Goal: Transaction & Acquisition: Obtain resource

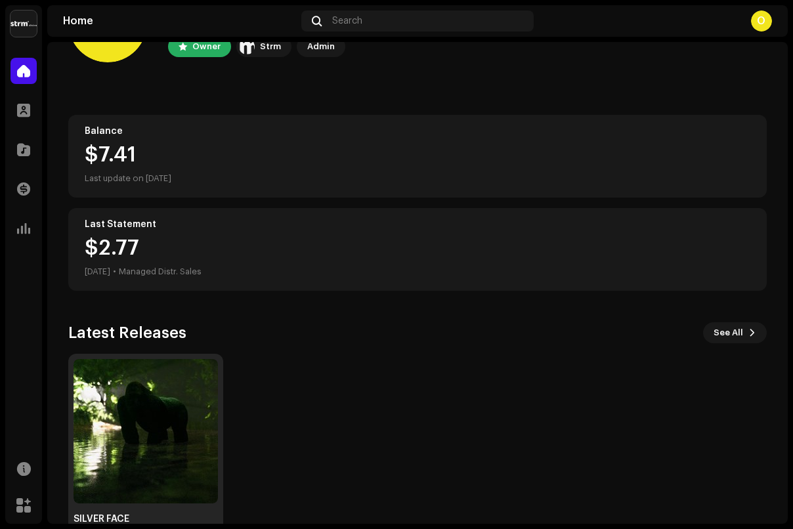
click at [113, 400] on img at bounding box center [146, 431] width 144 height 144
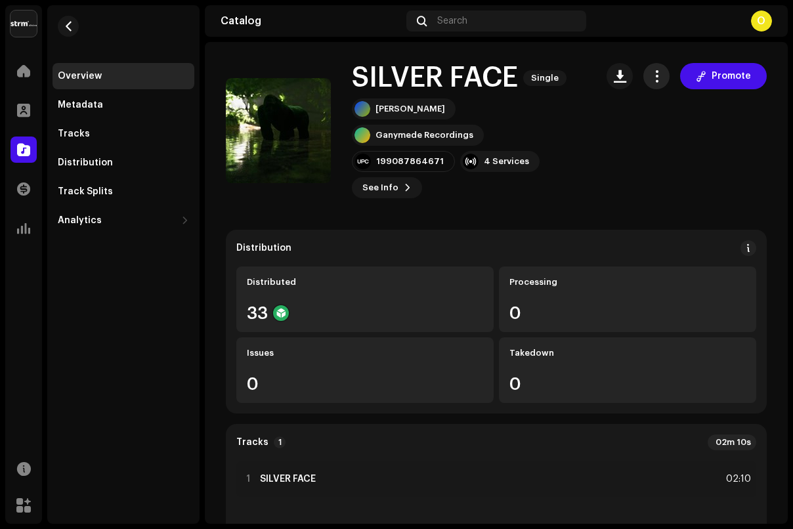
click at [652, 76] on span "button" at bounding box center [656, 76] width 12 height 11
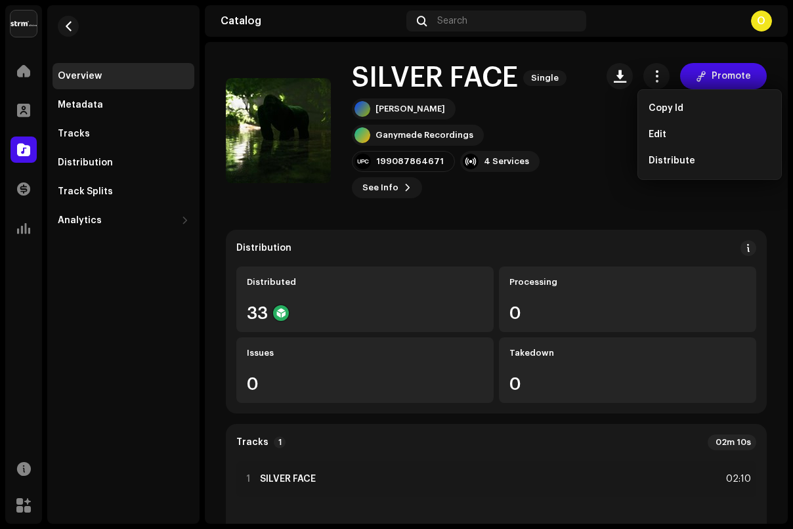
click at [607, 147] on div "Promote" at bounding box center [687, 130] width 160 height 135
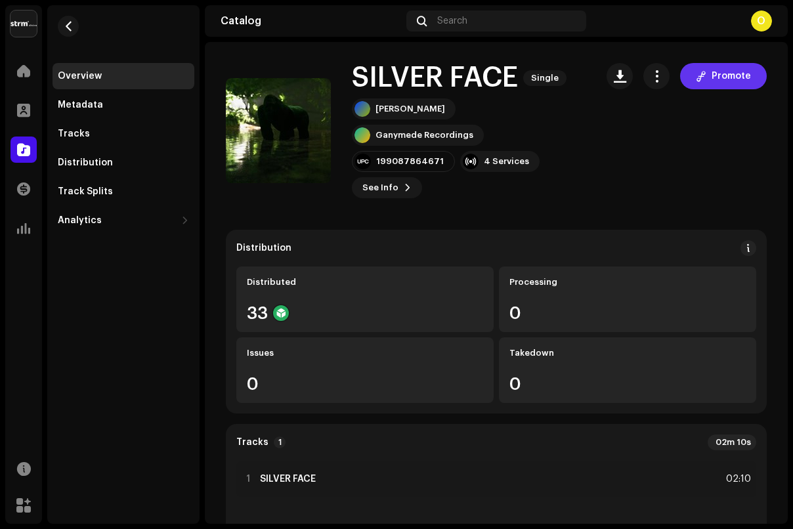
click at [712, 79] on span "Promote" at bounding box center [731, 76] width 39 height 26
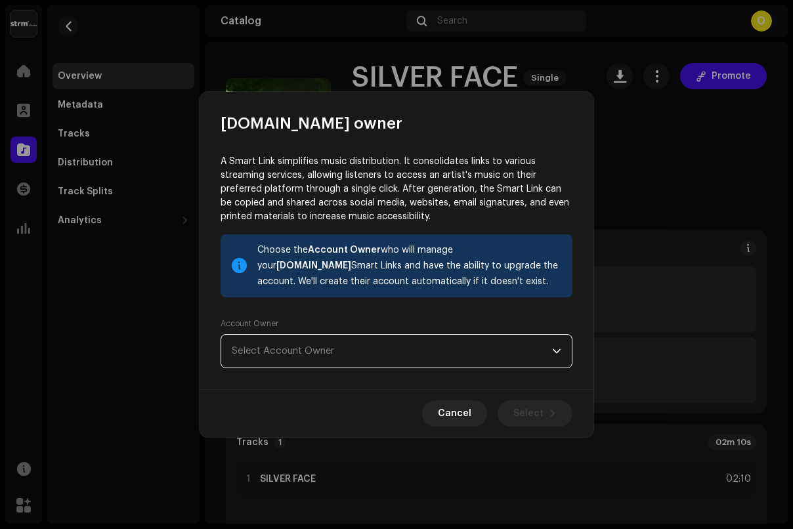
click at [337, 347] on span "Select Account Owner" at bounding box center [392, 351] width 320 height 33
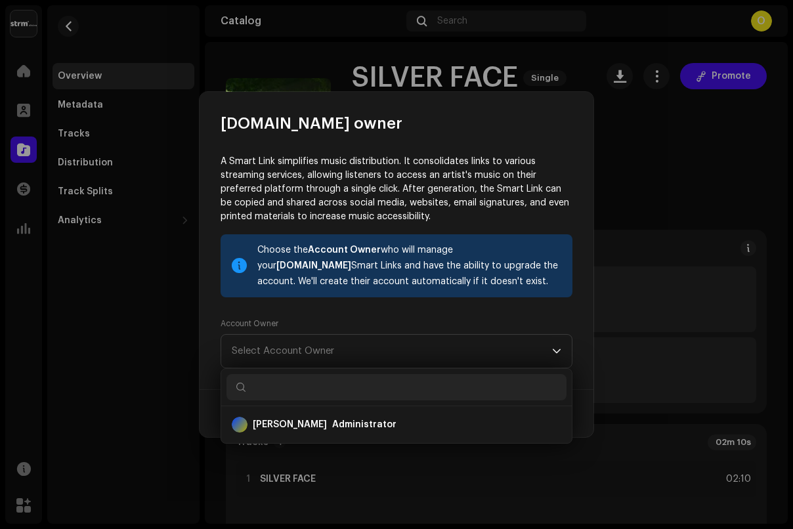
click at [340, 325] on div "Account Owner Select Account Owner" at bounding box center [397, 343] width 352 height 50
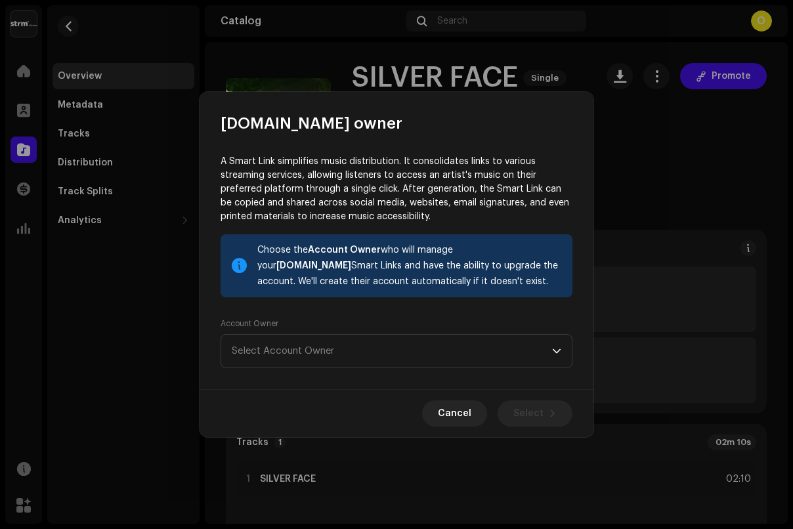
click at [458, 419] on span "Cancel" at bounding box center [454, 413] width 33 height 26
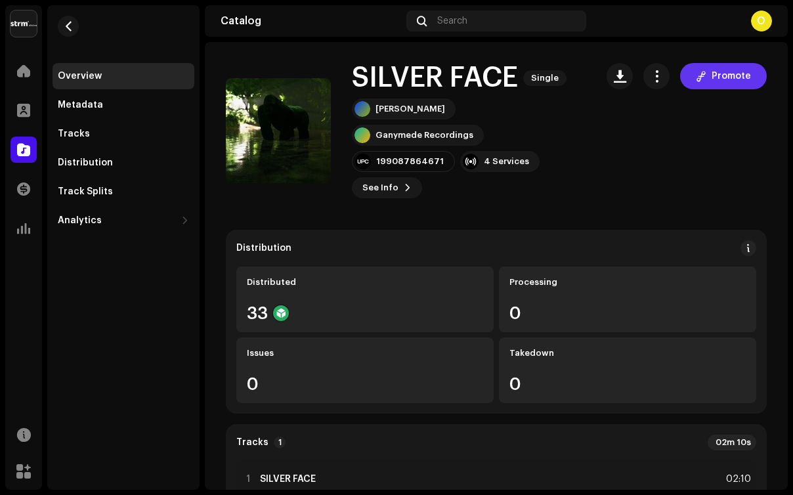
click at [702, 74] on button "Promote" at bounding box center [723, 76] width 87 height 26
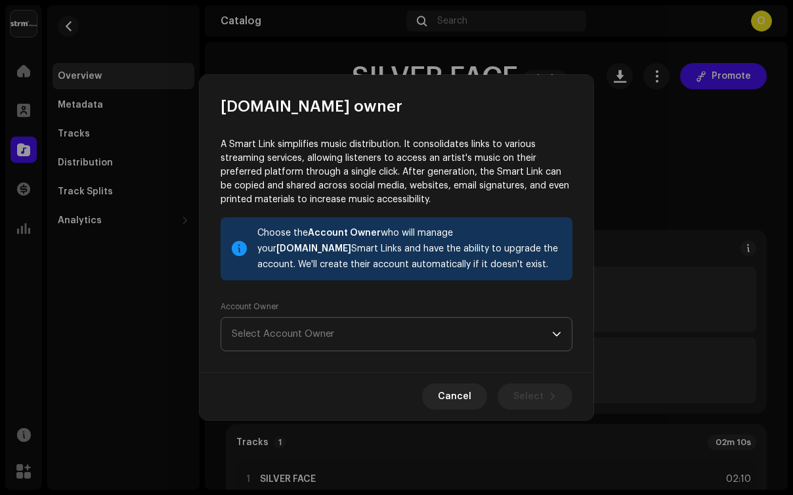
click at [319, 337] on span "Select Account Owner" at bounding box center [392, 334] width 320 height 33
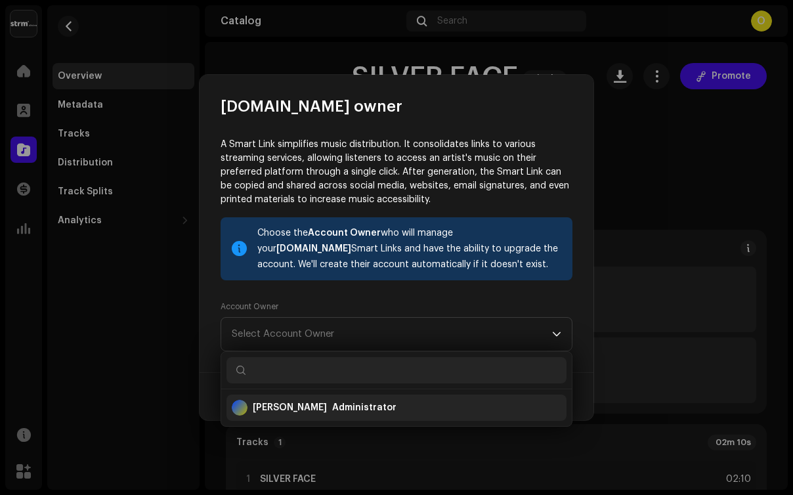
click at [332, 412] on div "Administrator" at bounding box center [364, 407] width 64 height 13
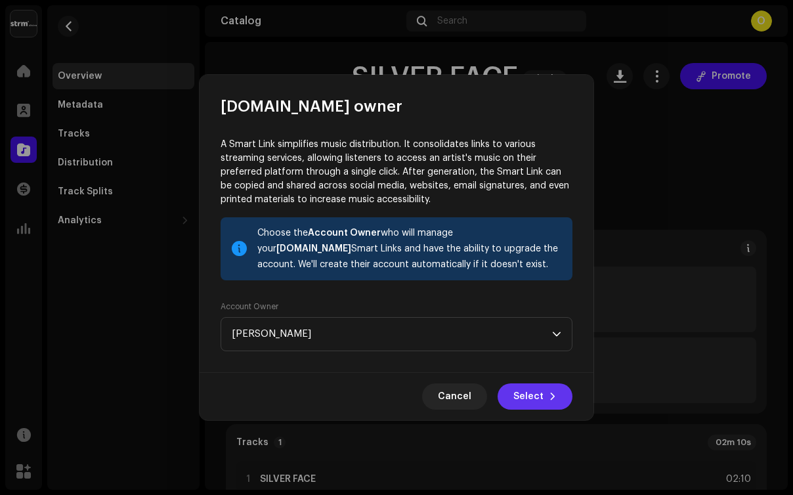
click at [528, 389] on span "Select" at bounding box center [528, 396] width 30 height 26
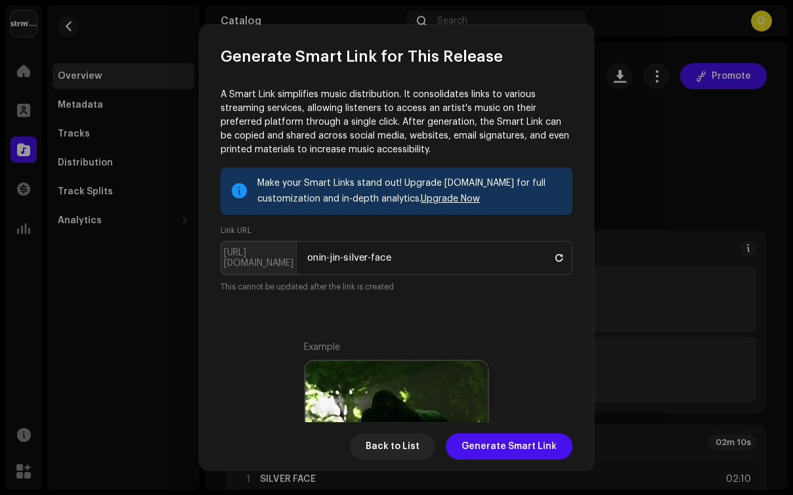
click at [461, 146] on p "A Smart Link simplifies music distribution. It consolidates links to various st…" at bounding box center [397, 122] width 352 height 69
click at [455, 198] on link "Upgrade Now" at bounding box center [450, 198] width 59 height 9
click at [537, 68] on div "A Smart Link simplifies music distribution. It consolidates links to various st…" at bounding box center [397, 245] width 394 height 356
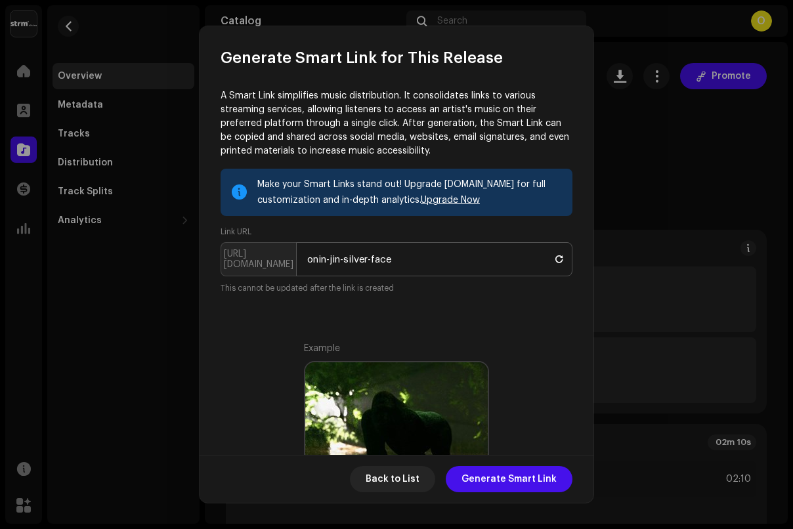
drag, startPoint x: 226, startPoint y: 261, endPoint x: 362, endPoint y: 265, distance: 136.0
click at [362, 265] on p-inputgroup "[URL][DOMAIN_NAME] onin-jin-silver-face" at bounding box center [397, 259] width 352 height 34
click at [362, 265] on input "onin-jin-silver-face" at bounding box center [434, 259] width 276 height 34
click at [394, 226] on div "Make your Smart Links stand out! Upgrade [DOMAIN_NAME] for full customization a…" at bounding box center [397, 232] width 352 height 126
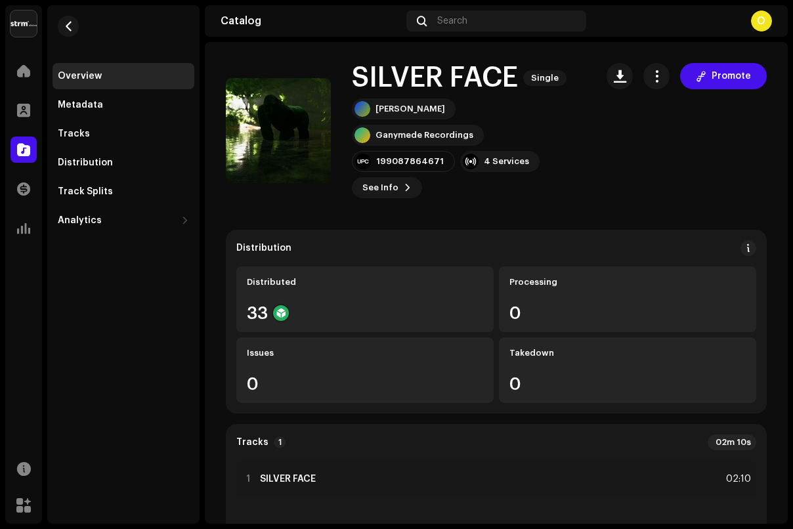
click at [719, 28] on div "Generate Smart Link for This Release A Smart Link simplifies music distribution…" at bounding box center [396, 264] width 793 height 529
click at [756, 28] on div "O" at bounding box center [761, 21] width 21 height 21
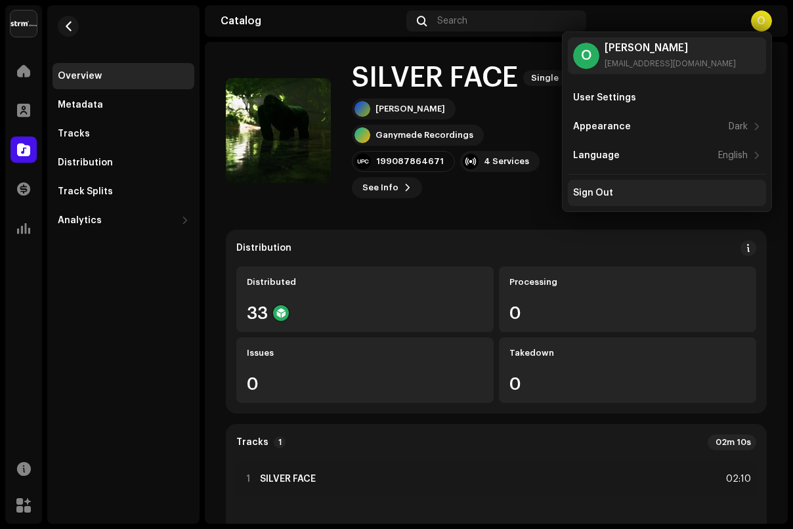
click at [628, 196] on div "Sign Out" at bounding box center [667, 193] width 188 height 11
